Goal: Transaction & Acquisition: Register for event/course

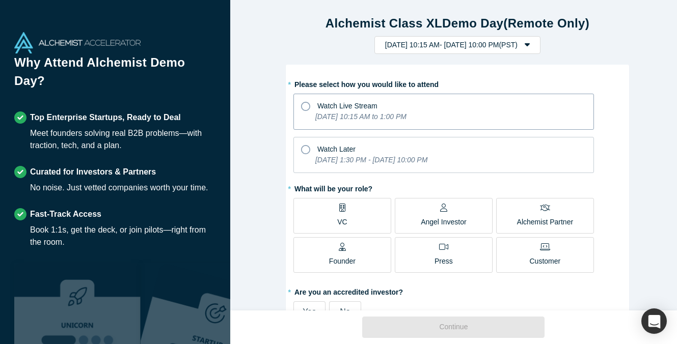
click at [303, 107] on icon at bounding box center [305, 106] width 9 height 9
click at [0, 0] on input "Watch Live Stream [DATE] 10:15 AM to 1:00 PM" at bounding box center [0, 0] width 0 height 0
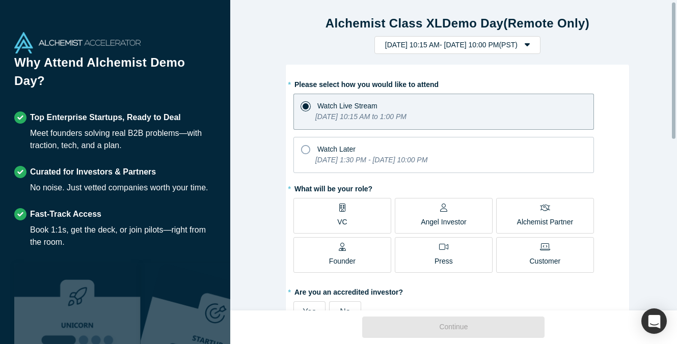
scroll to position [51, 0]
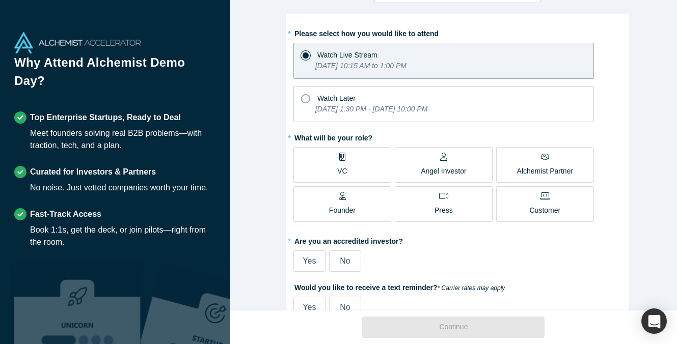
click at [337, 205] on p "Founder" at bounding box center [342, 210] width 26 height 11
click at [0, 0] on input "Founder" at bounding box center [0, 0] width 0 height 0
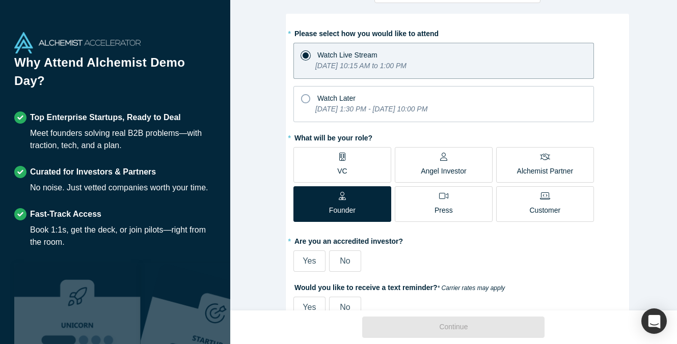
click at [426, 163] on div "Angel Investor" at bounding box center [444, 165] width 46 height 24
click at [0, 0] on input "Angel Investor" at bounding box center [0, 0] width 0 height 0
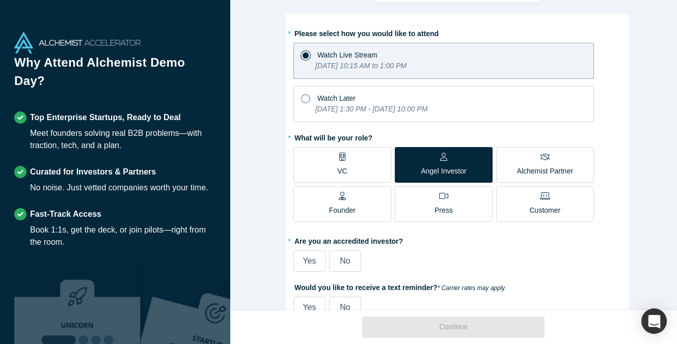
click at [339, 162] on span "VC" at bounding box center [342, 166] width 10 height 20
click at [0, 0] on input "VC" at bounding box center [0, 0] width 0 height 0
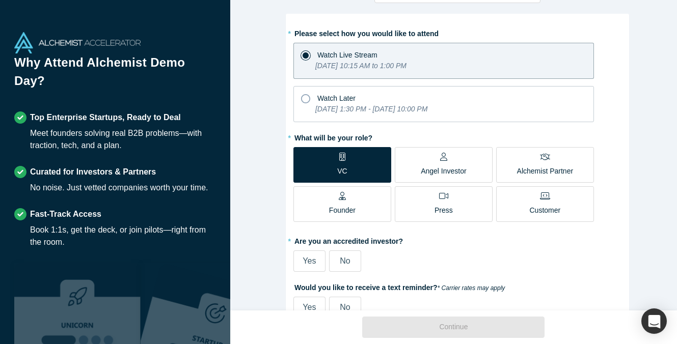
click at [268, 156] on div "Alchemist Class XL Demo Day (Remote Only) [DATE] 10:15 AM - [DATE] 10:00 PM ( P…" at bounding box center [457, 159] width 454 height 318
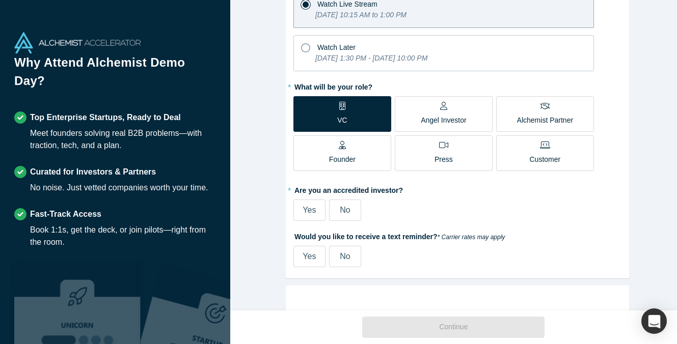
click at [306, 210] on span "Yes" at bounding box center [308, 210] width 13 height 9
click at [0, 0] on input "Yes" at bounding box center [0, 0] width 0 height 0
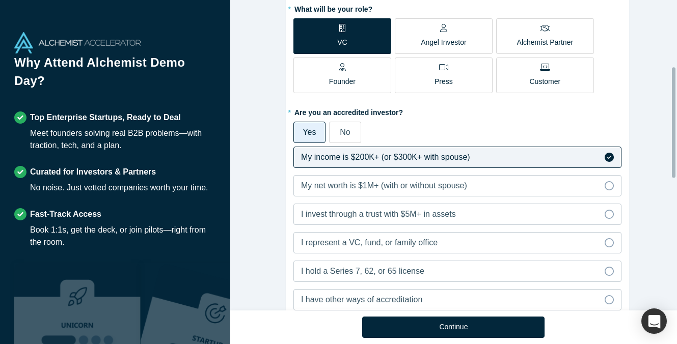
scroll to position [204, 0]
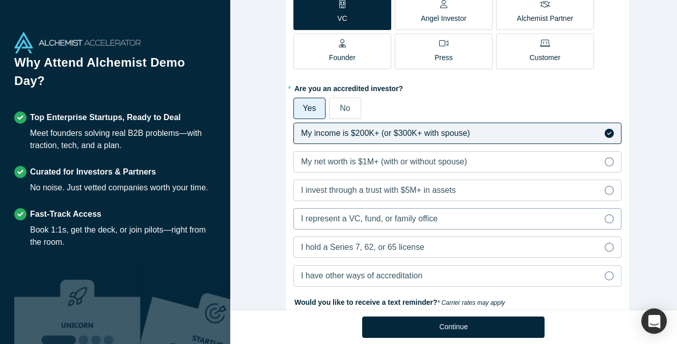
click at [334, 220] on span "I represent a VC, fund, or family office" at bounding box center [369, 218] width 136 height 9
click at [0, 0] on input "I represent a VC, fund, or family office" at bounding box center [0, 0] width 0 height 0
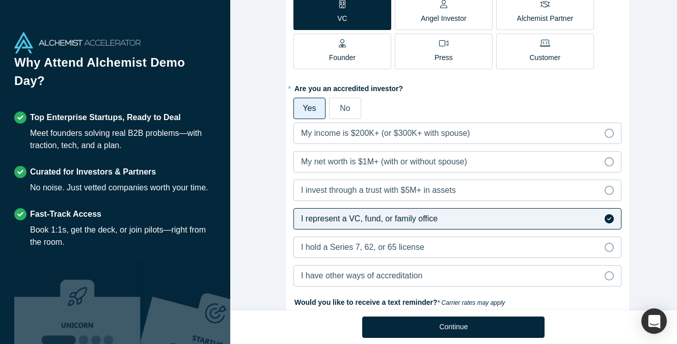
click at [270, 178] on div "Alchemist Class XL Demo Day (Remote Only) [DATE] 10:15 AM - [DATE] 10:00 PM ( P…" at bounding box center [457, 159] width 454 height 318
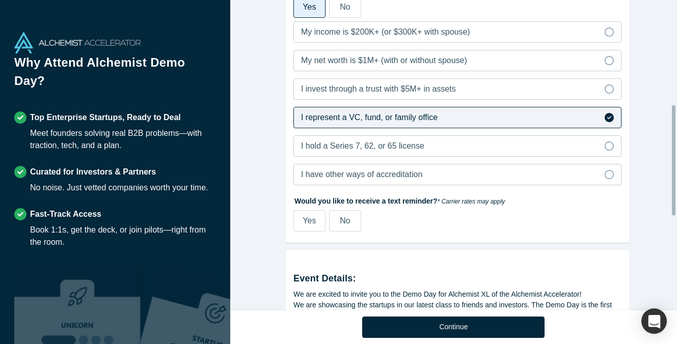
scroll to position [306, 0]
click at [342, 227] on label "No" at bounding box center [345, 220] width 32 height 21
click at [0, 0] on input "No" at bounding box center [0, 0] width 0 height 0
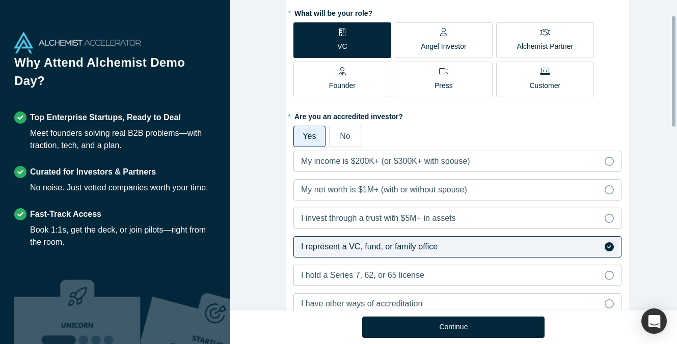
scroll to position [0, 0]
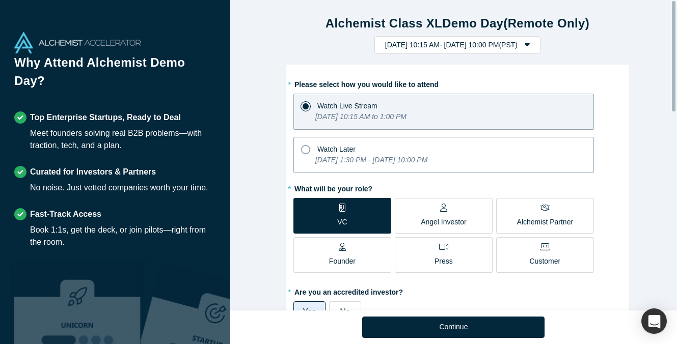
click at [336, 147] on span "Watch Later" at bounding box center [336, 149] width 38 height 8
click at [0, 0] on input "Watch Later [DATE] 1:30 PM - [DATE] 10:00 PM" at bounding box center [0, 0] width 0 height 0
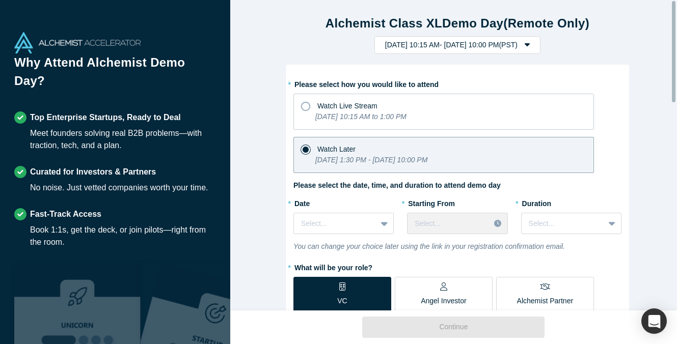
click at [270, 161] on div "Alchemist Class XL Demo Day (Remote Only) [DATE] 10:15 AM - [DATE] 10:00 PM ( P…" at bounding box center [457, 159] width 454 height 318
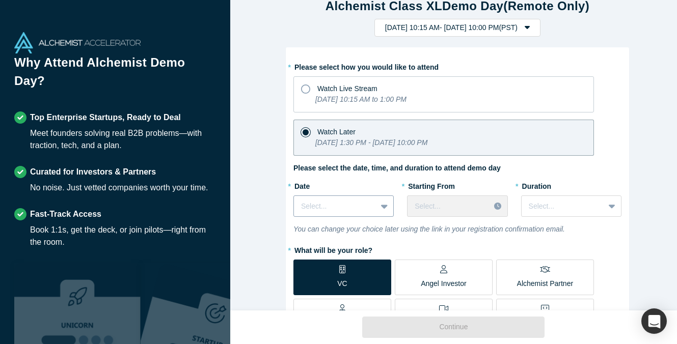
click at [367, 217] on div "Select..." at bounding box center [343, 206] width 100 height 21
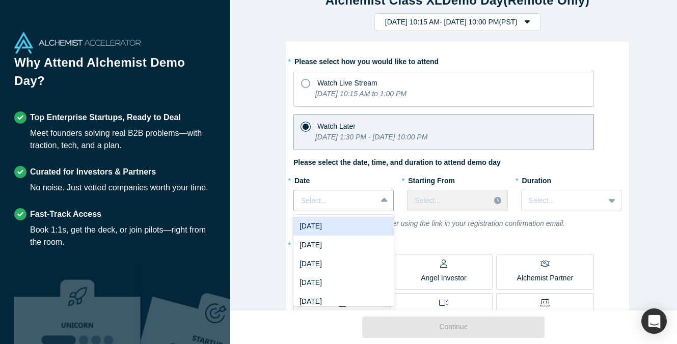
click at [265, 166] on div "Alchemist Class XL Demo Day (Remote Only) [DATE] 10:15 AM - [DATE] 10:00 PM ( P…" at bounding box center [457, 159] width 454 height 318
click at [382, 201] on icon at bounding box center [383, 200] width 7 height 4
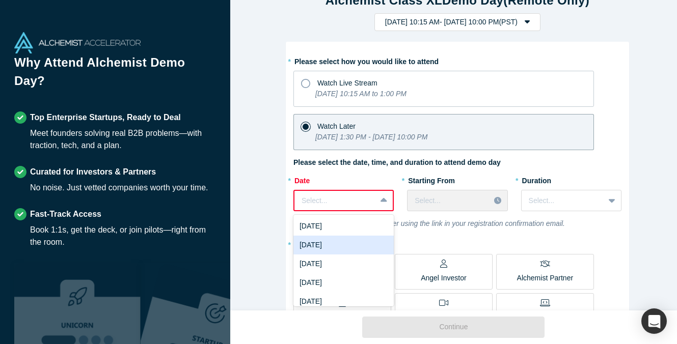
click at [377, 244] on div "[DATE]" at bounding box center [343, 245] width 100 height 19
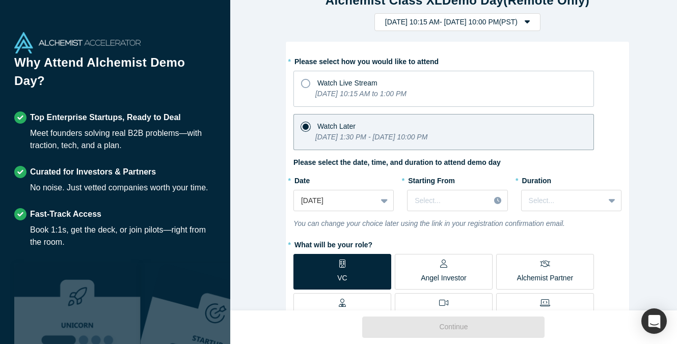
click at [286, 183] on div "* Please select how you would like to attend Watch Live Stream [DATE] 10:15 AM …" at bounding box center [457, 323] width 343 height 562
click at [479, 202] on div "Select..." at bounding box center [448, 200] width 82 height 17
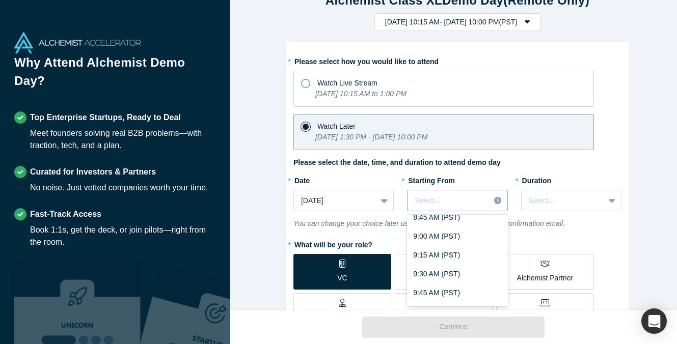
scroll to position [662, 0]
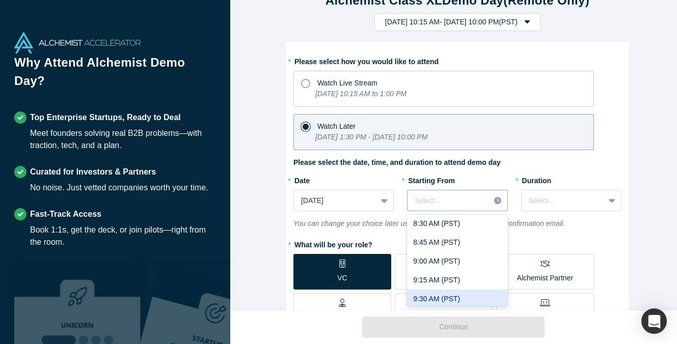
click at [468, 293] on div "9:30 AM (PST)" at bounding box center [457, 299] width 100 height 19
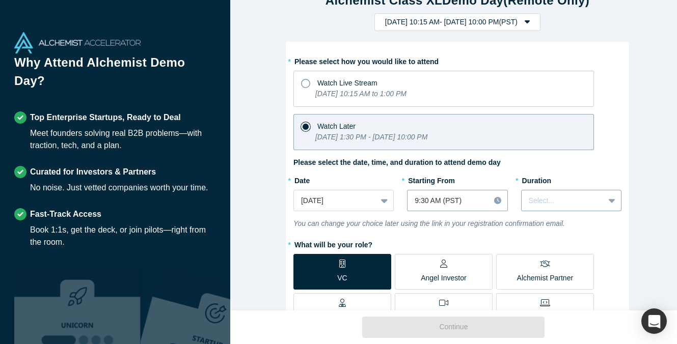
click at [579, 204] on div at bounding box center [563, 201] width 68 height 13
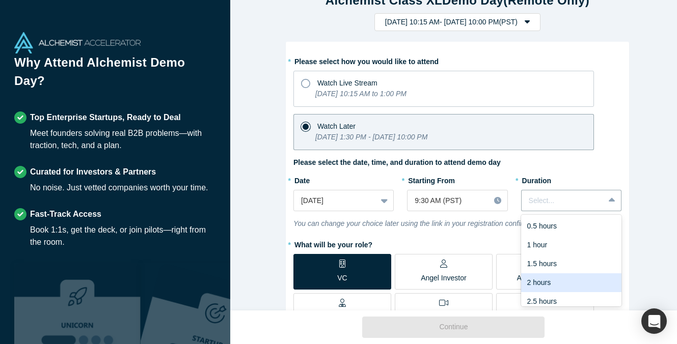
scroll to position [25, 0]
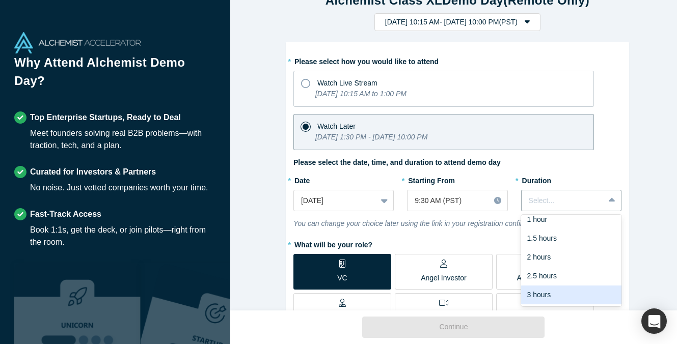
click at [568, 295] on div "3 hours" at bounding box center [571, 295] width 100 height 19
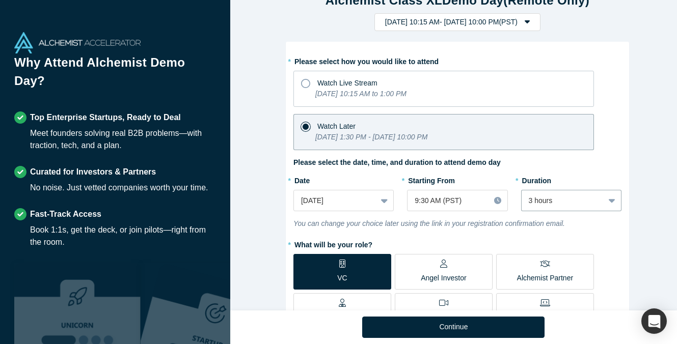
click at [580, 238] on label "* What will be your role?" at bounding box center [457, 243] width 328 height 14
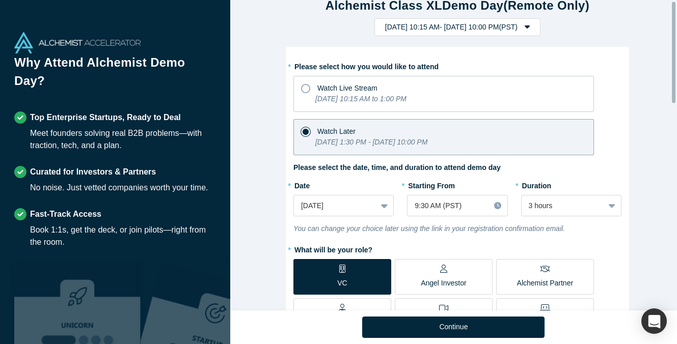
scroll to position [0, 0]
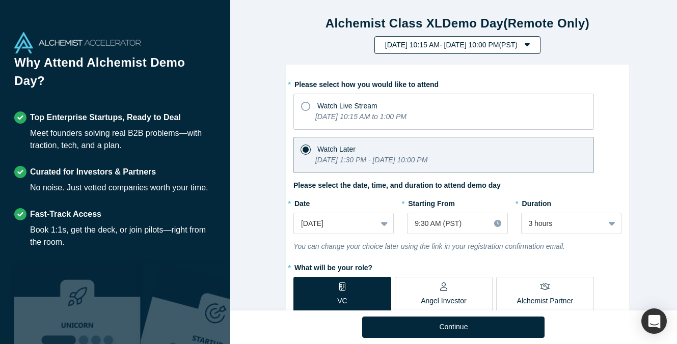
click at [434, 46] on button "[DATE] 10:15 AM - [DATE] 10:00 PM ( PST )" at bounding box center [457, 45] width 166 height 18
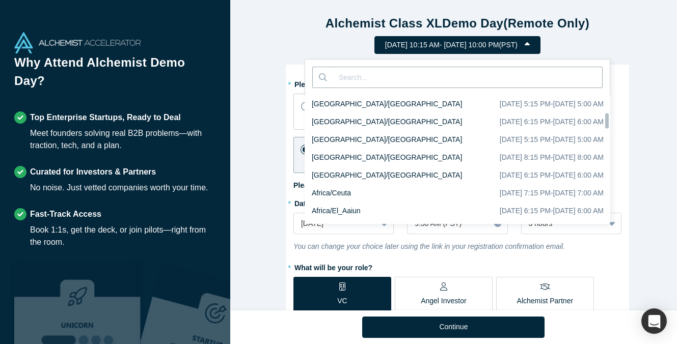
scroll to position [1568, 0]
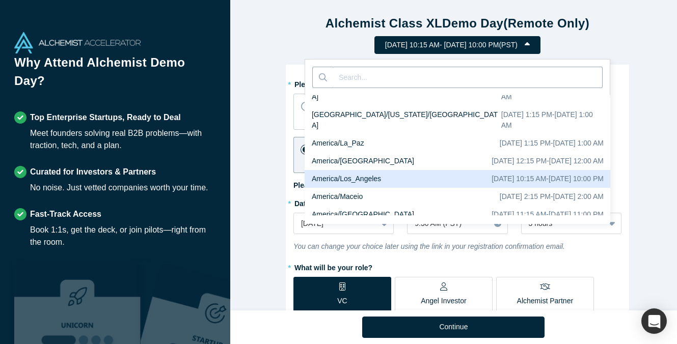
click at [434, 46] on button "[DATE] 10:15 AM - [DATE] 10:00 PM ( PST )" at bounding box center [457, 45] width 166 height 18
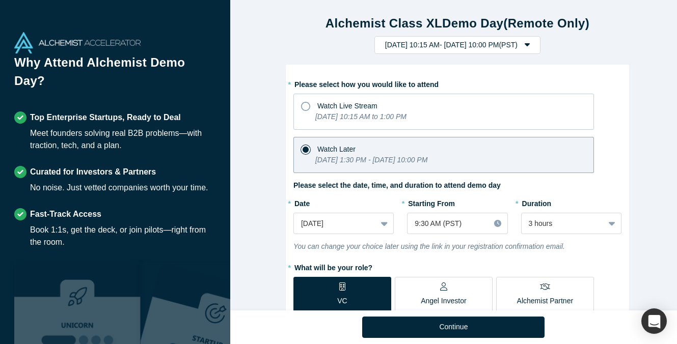
click at [286, 32] on h1 "Alchemist Class XL Demo Day (Remote Only)" at bounding box center [457, 23] width 440 height 18
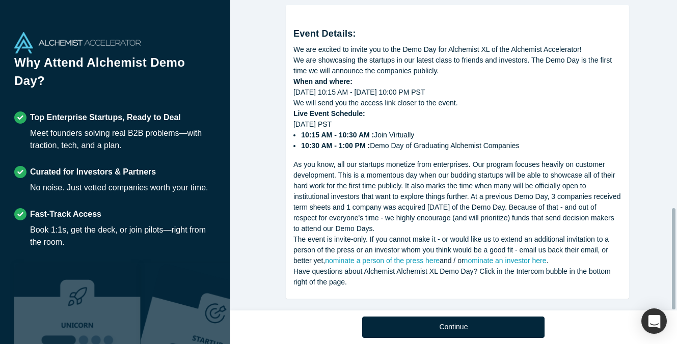
scroll to position [639, 0]
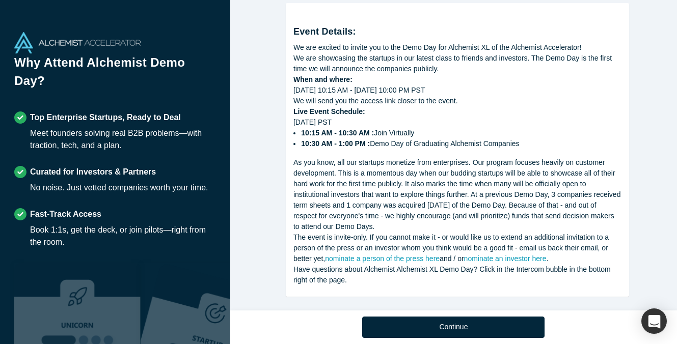
click at [263, 113] on div "Alchemist Class XL Demo Day (Remote Only) [DATE] 10:15 AM - [DATE] 10:00 PM ( P…" at bounding box center [457, 159] width 454 height 318
